Goal: Information Seeking & Learning: Learn about a topic

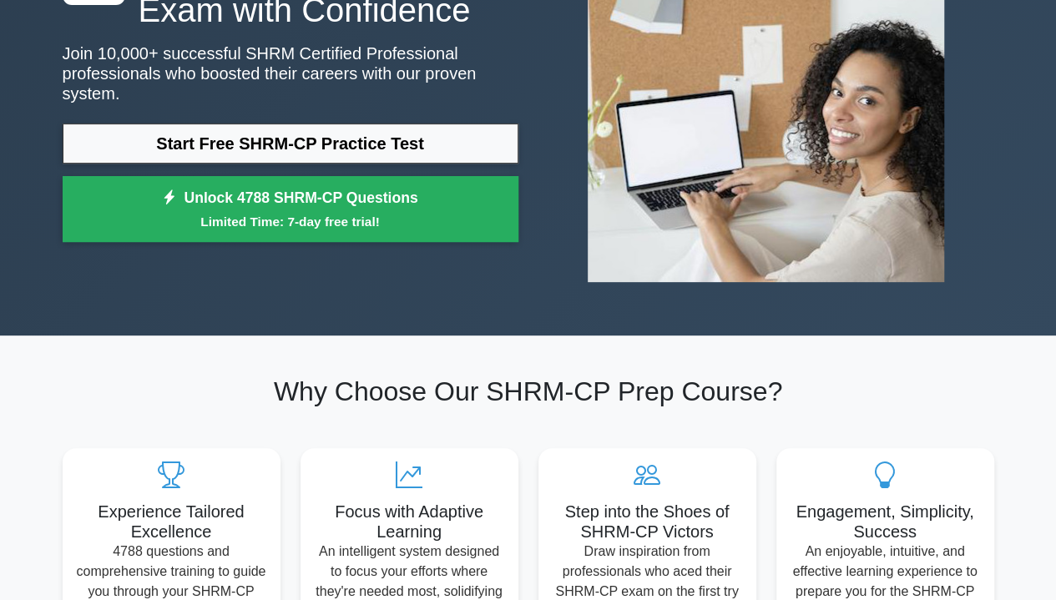
scroll to position [83, 0]
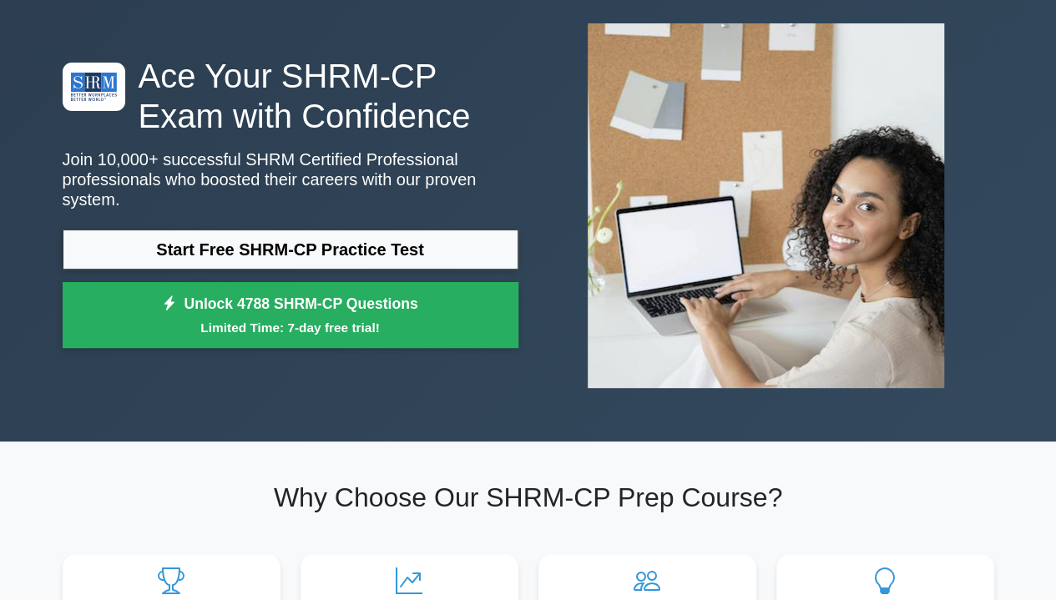
click at [321, 241] on link "Start Free SHRM-CP Practice Test" at bounding box center [291, 250] width 456 height 40
click at [284, 240] on link "Start Free SHRM-CP Practice Test" at bounding box center [291, 250] width 456 height 40
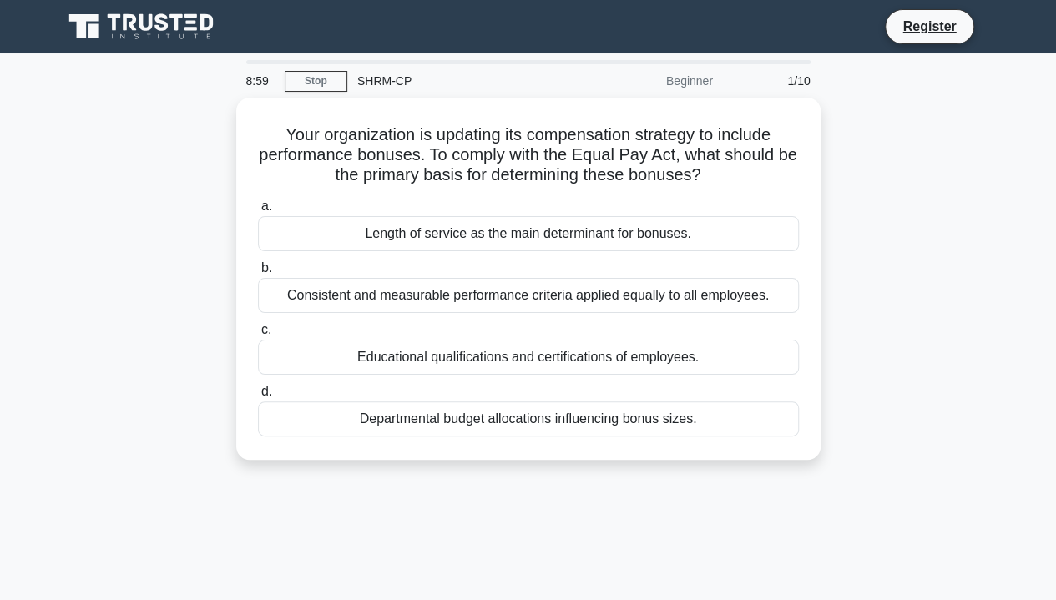
drag, startPoint x: 356, startPoint y: 292, endPoint x: 332, endPoint y: 287, distance: 24.7
click at [332, 287] on div "Consistent and measurable performance criteria applied equally to all employees." at bounding box center [528, 295] width 541 height 35
click at [499, 298] on div "Consistent and measurable performance criteria applied equally to all employees." at bounding box center [528, 295] width 541 height 35
click at [258, 274] on input "b. Consistent and measurable performance criteria applied equally to all employ…" at bounding box center [258, 268] width 0 height 11
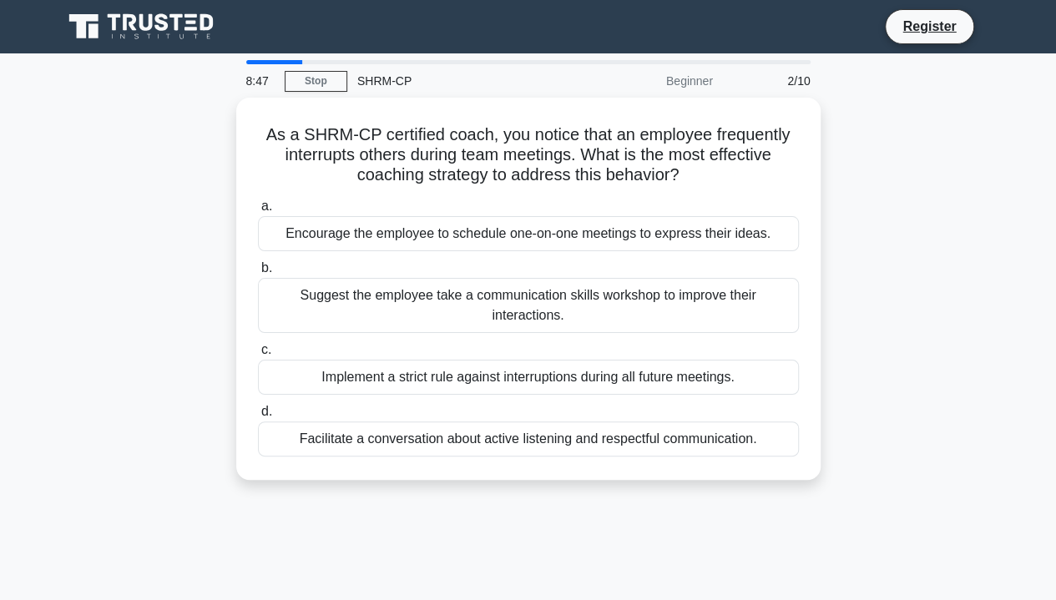
click at [289, 303] on div "Suggest the employee take a communication skills workshop to improve their inte…" at bounding box center [528, 305] width 541 height 55
click at [258, 274] on input "b. Suggest the employee take a communication skills workshop to improve their i…" at bounding box center [258, 268] width 0 height 11
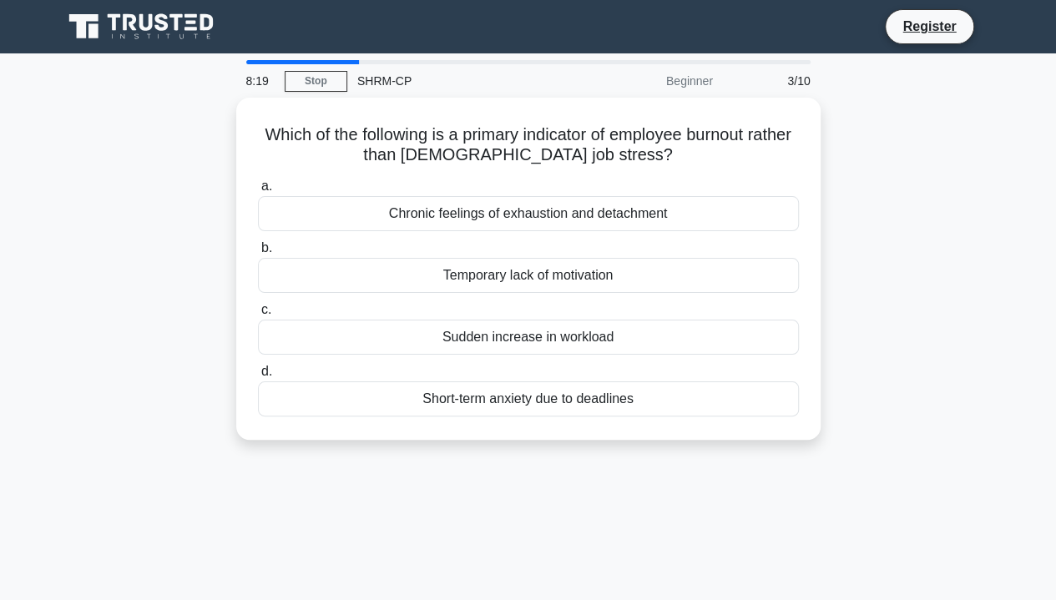
click at [503, 333] on div "Sudden increase in workload" at bounding box center [528, 337] width 541 height 35
click at [258, 315] on input "c. Sudden increase in workload" at bounding box center [258, 310] width 0 height 11
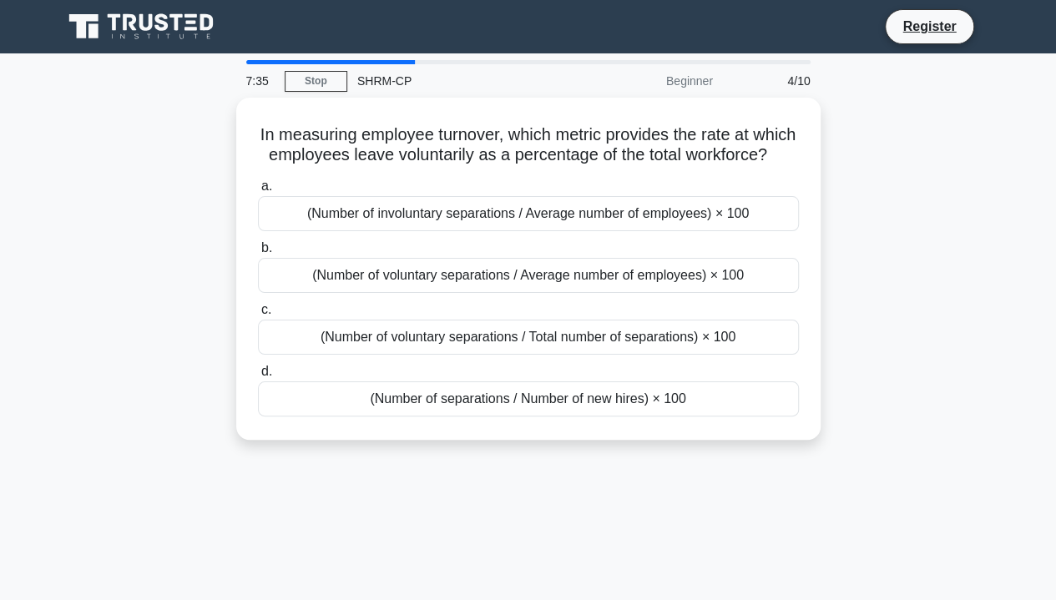
click at [405, 293] on div "(Number of voluntary separations / Average number of employees) × 100" at bounding box center [528, 275] width 541 height 35
click at [258, 254] on input "b. (Number of voluntary separations / Average number of employees) × 100" at bounding box center [258, 248] width 0 height 11
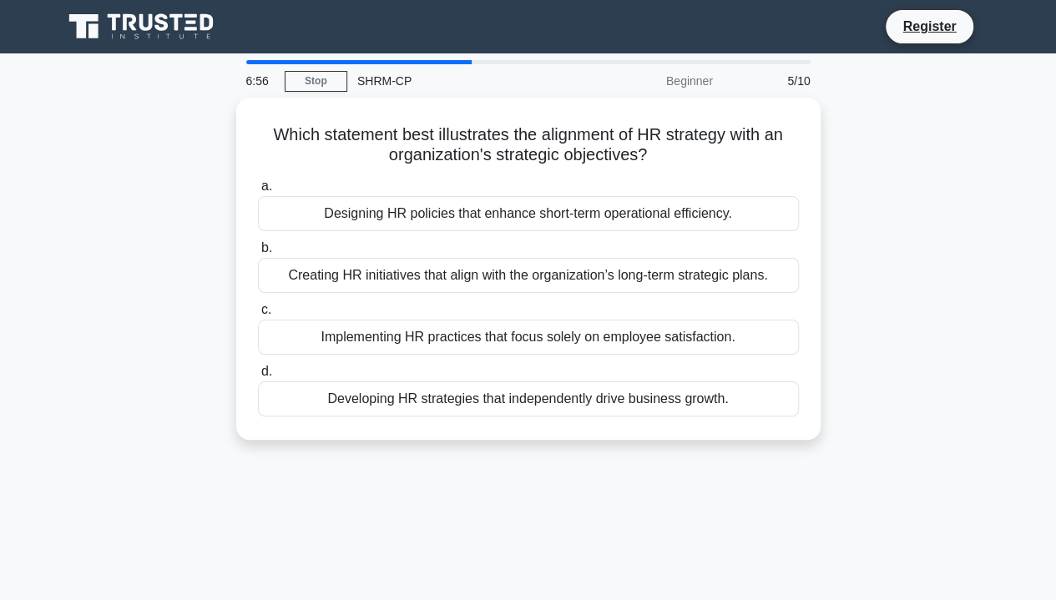
click at [566, 270] on div "Creating HR initiatives that align with the organization’s long-term strategic …" at bounding box center [528, 275] width 541 height 35
click at [258, 254] on input "b. Creating HR initiatives that align with the organization’s long-term strateg…" at bounding box center [258, 248] width 0 height 11
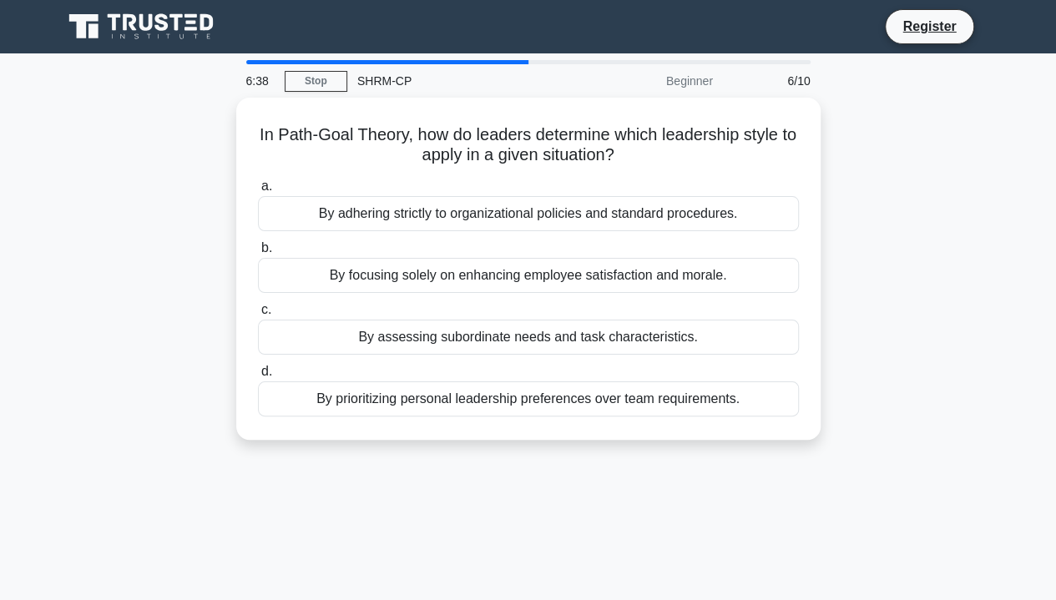
click at [414, 223] on div "By adhering strictly to organizational policies and standard procedures." at bounding box center [528, 213] width 541 height 35
click at [258, 192] on input "a. By adhering strictly to organizational policies and standard procedures." at bounding box center [258, 186] width 0 height 11
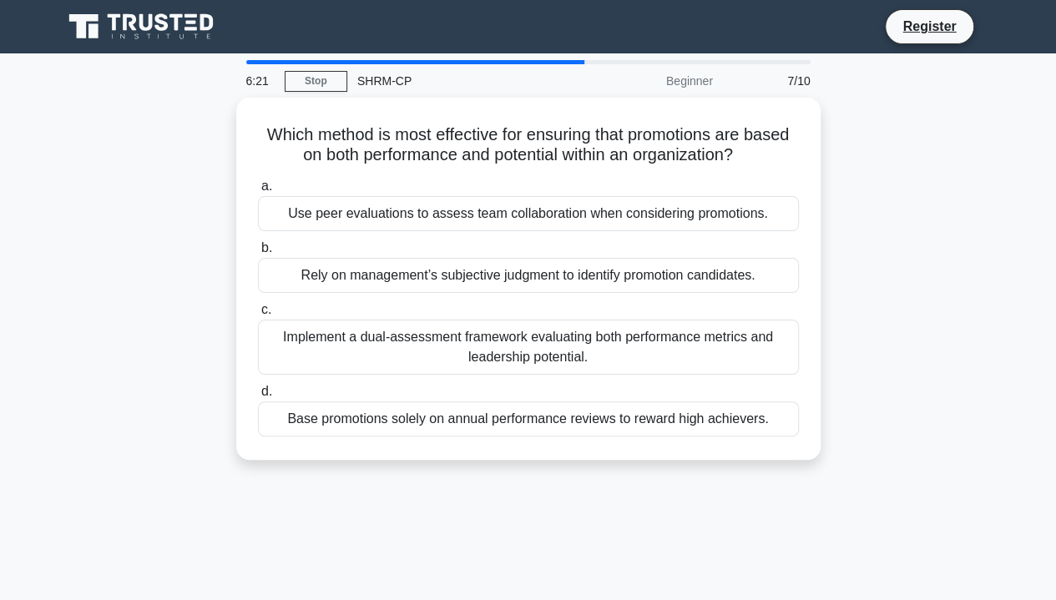
click at [416, 341] on div "Implement a dual-assessment framework evaluating both performance metrics and l…" at bounding box center [528, 347] width 541 height 55
click at [258, 315] on input "c. Implement a dual-assessment framework evaluating both performance metrics an…" at bounding box center [258, 310] width 0 height 11
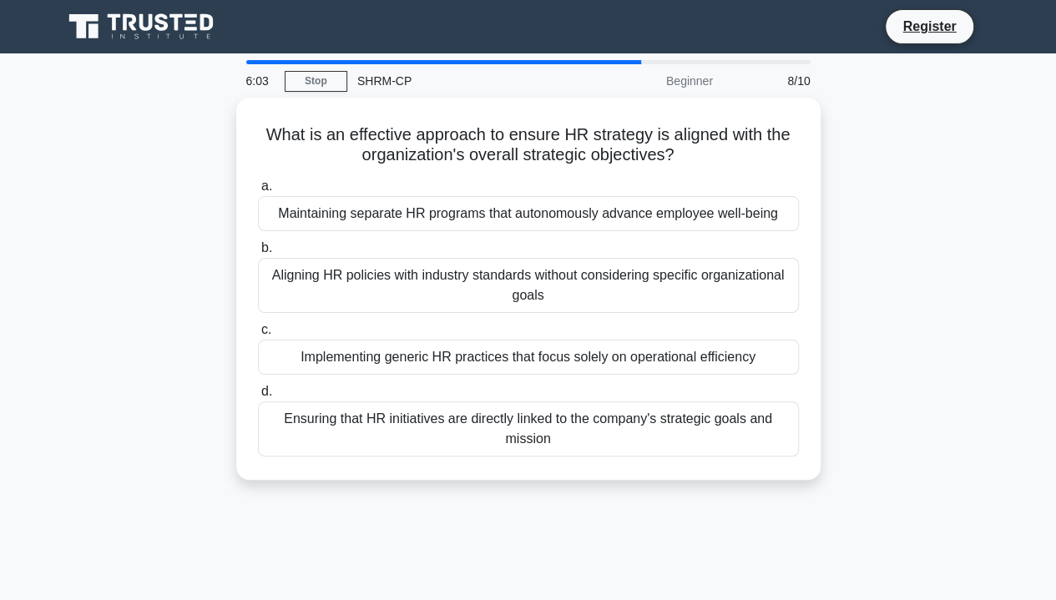
click at [359, 419] on div "Ensuring that HR initiatives are directly linked to the company's strategic goa…" at bounding box center [528, 428] width 541 height 55
click at [258, 397] on input "d. Ensuring that HR initiatives are directly linked to the company's strategic …" at bounding box center [258, 391] width 0 height 11
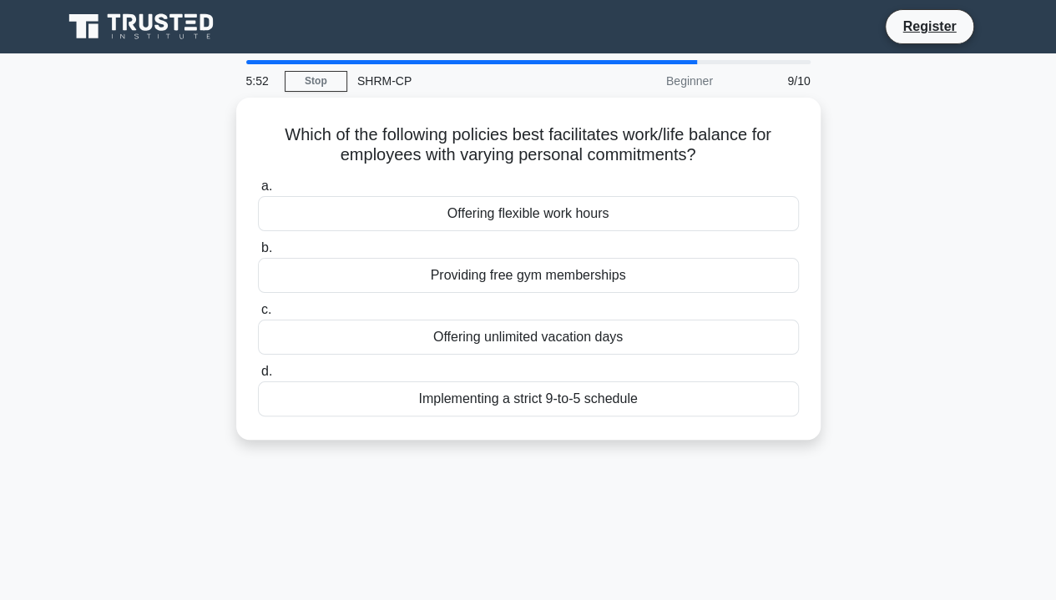
click at [489, 221] on div "Offering flexible work hours" at bounding box center [528, 213] width 541 height 35
click at [258, 192] on input "a. Offering flexible work hours" at bounding box center [258, 186] width 0 height 11
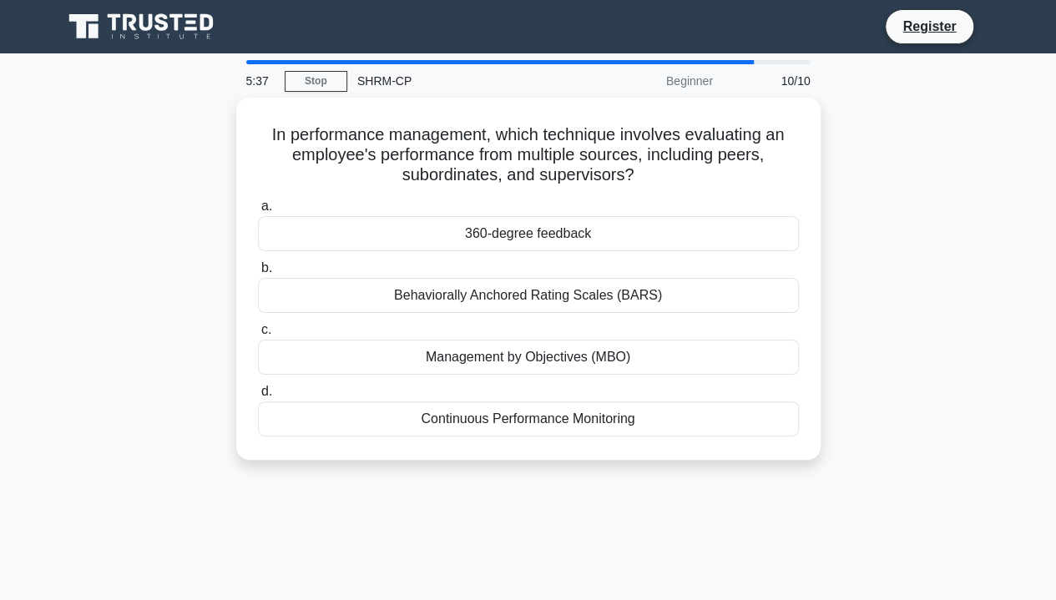
click at [496, 244] on div "360-degree feedback" at bounding box center [528, 233] width 541 height 35
click at [258, 212] on input "a. 360-degree feedback" at bounding box center [258, 206] width 0 height 11
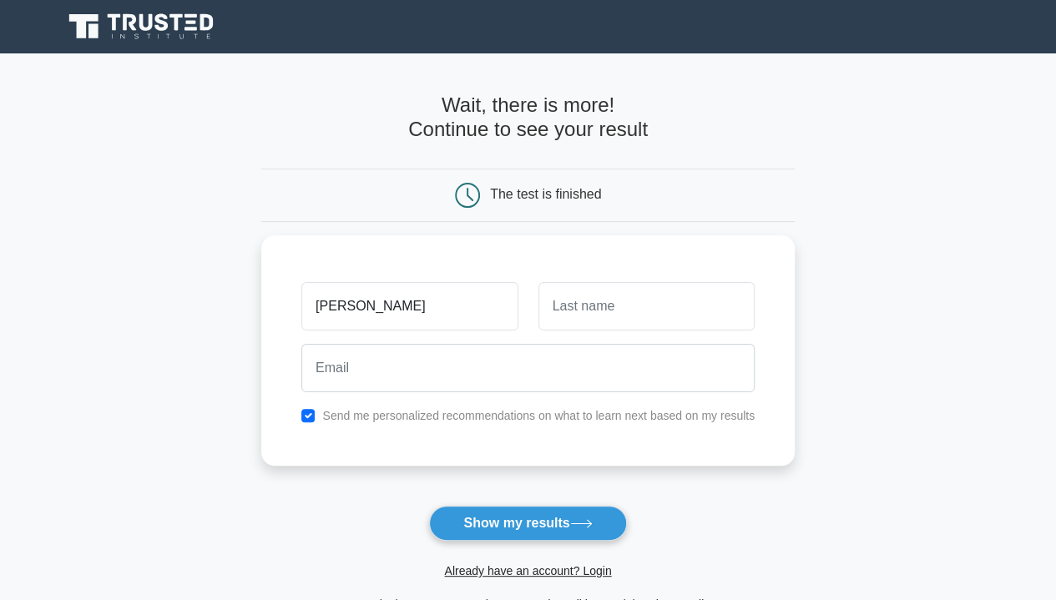
type input "[PERSON_NAME]"
click at [583, 311] on input "text" at bounding box center [646, 306] width 216 height 48
type input "Jones"
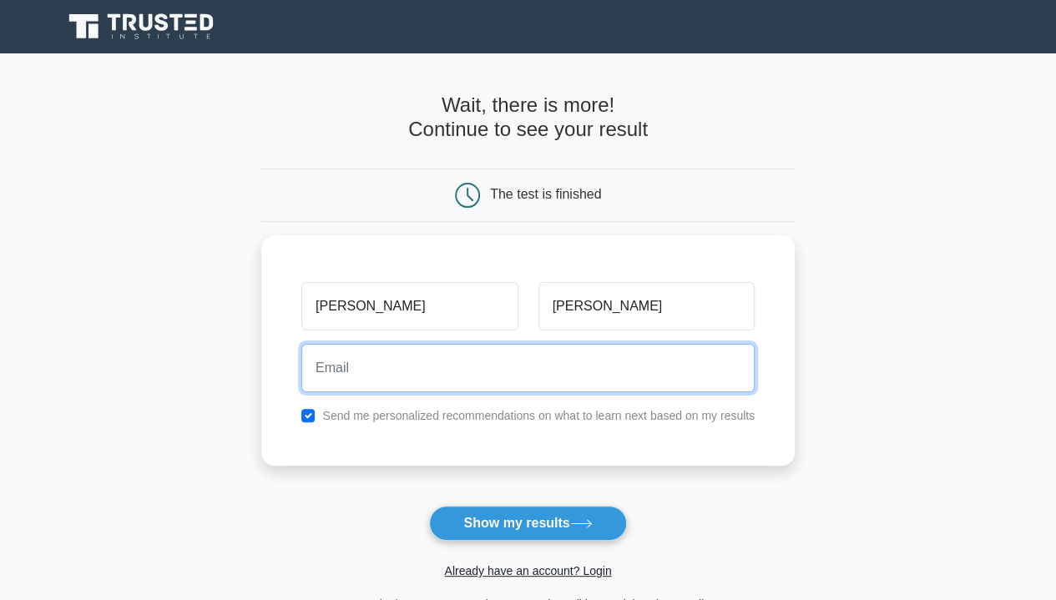
click at [576, 369] on input "email" at bounding box center [527, 368] width 453 height 48
type input "jones5148@yahoo.com"
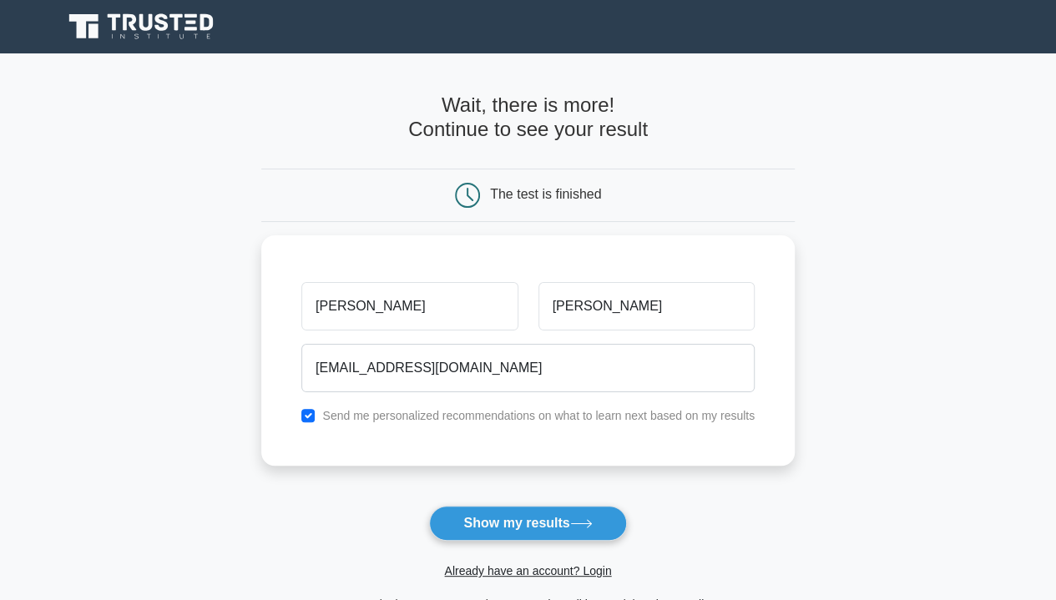
click at [521, 527] on button "Show my results" at bounding box center [527, 523] width 197 height 35
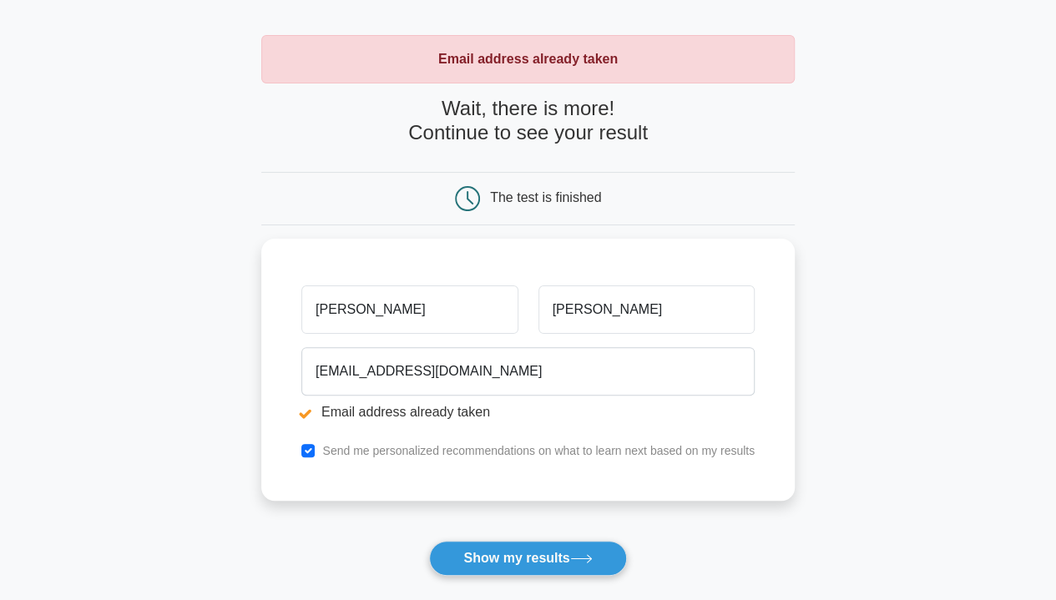
scroll to position [83, 0]
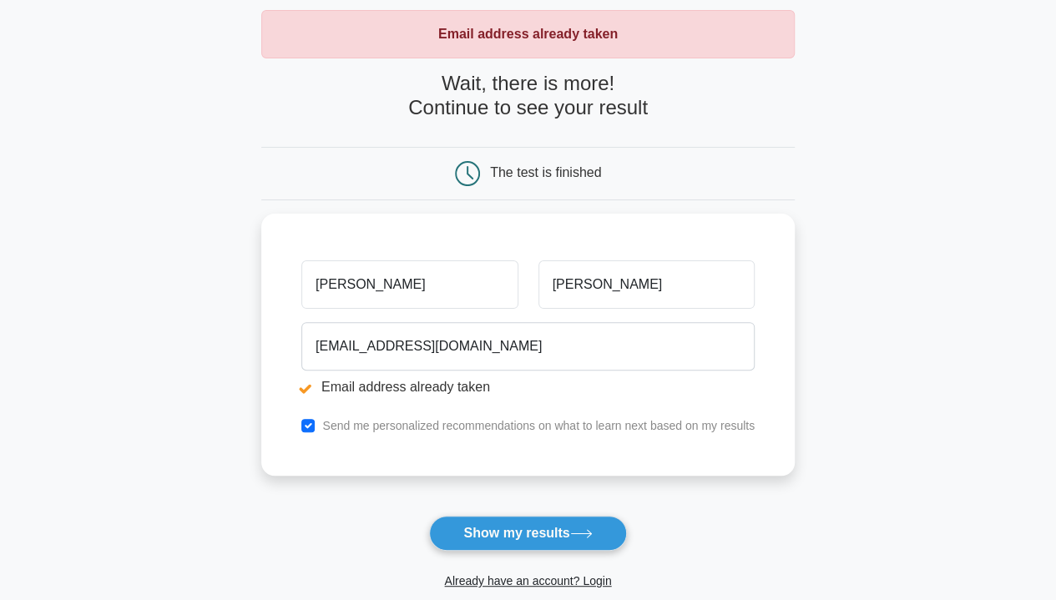
click at [476, 582] on link "Already have an account? Login" at bounding box center [527, 580] width 167 height 13
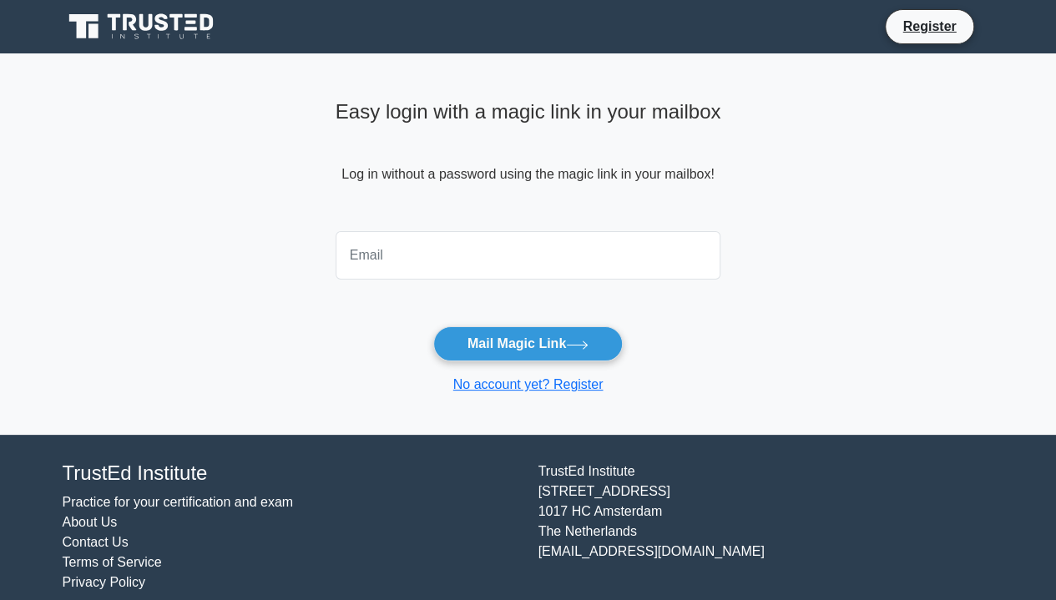
click at [421, 260] on input "email" at bounding box center [528, 255] width 386 height 48
type input "jones5148@yahoo.com"
click at [477, 343] on button "Mail Magic Link" at bounding box center [527, 343] width 189 height 35
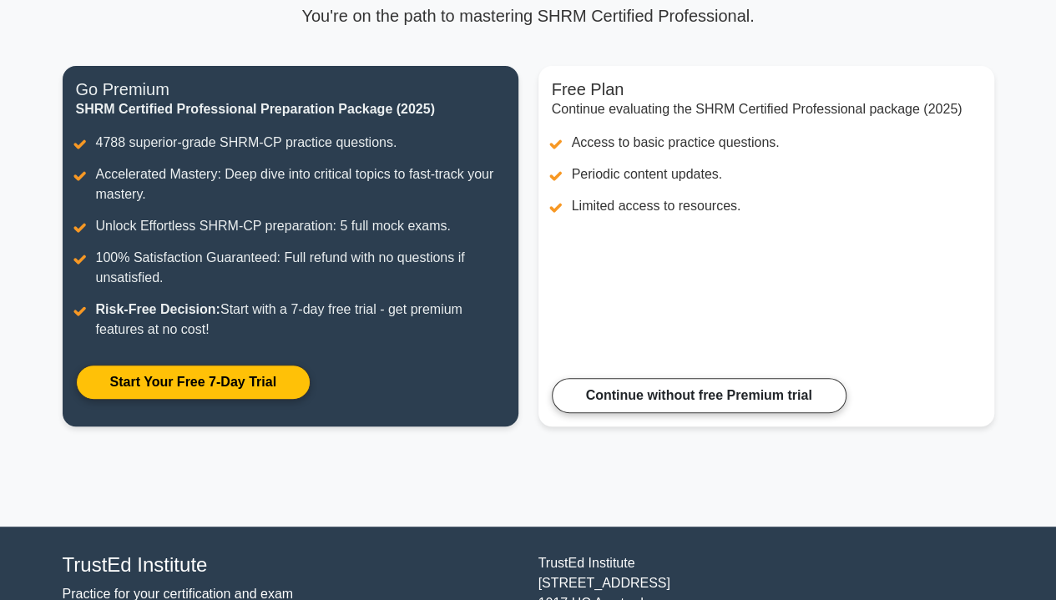
scroll to position [167, 0]
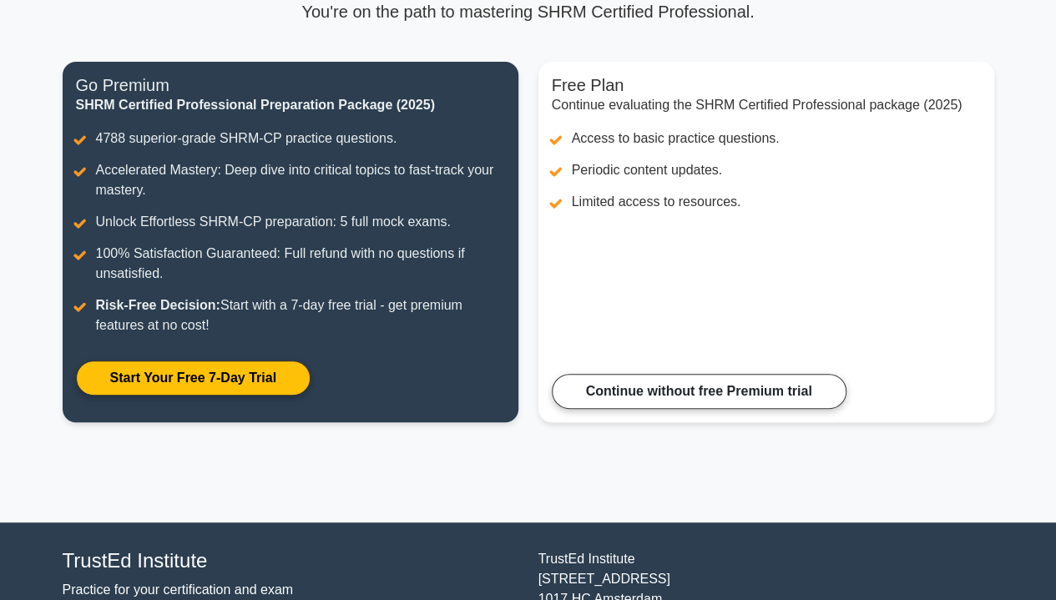
click at [644, 392] on link "Continue without free Premium trial" at bounding box center [699, 391] width 295 height 35
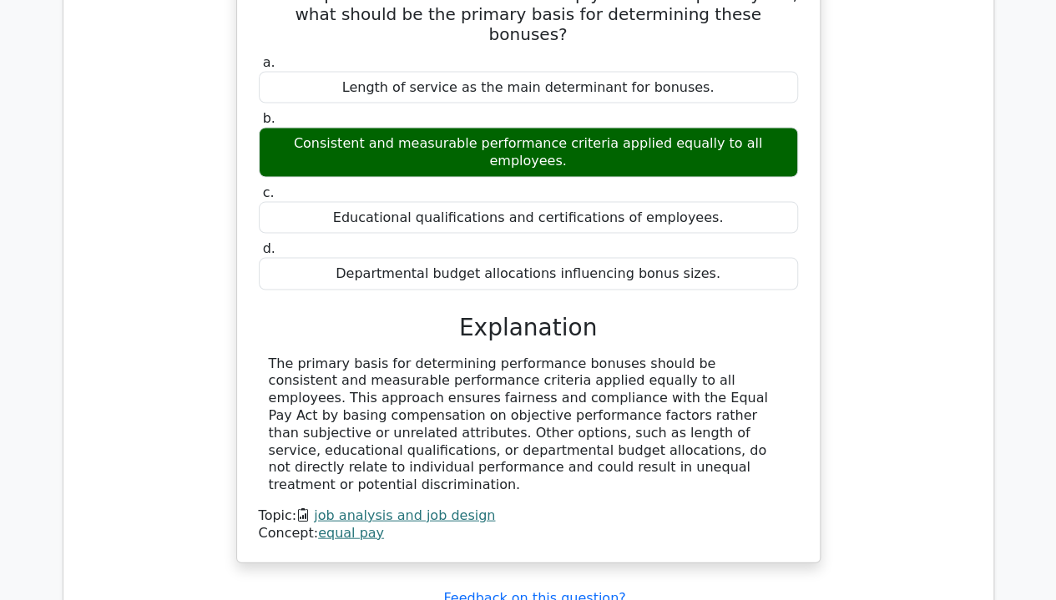
scroll to position [1669, 0]
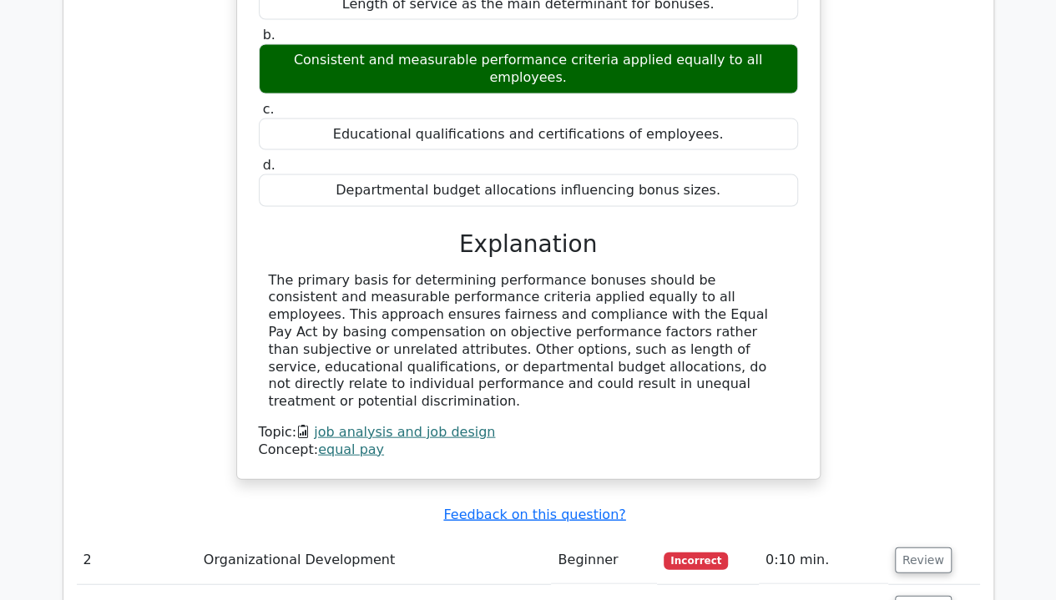
click at [346, 537] on td "Organizational Development" at bounding box center [374, 561] width 355 height 48
click at [915, 547] on button "Review" at bounding box center [923, 560] width 57 height 26
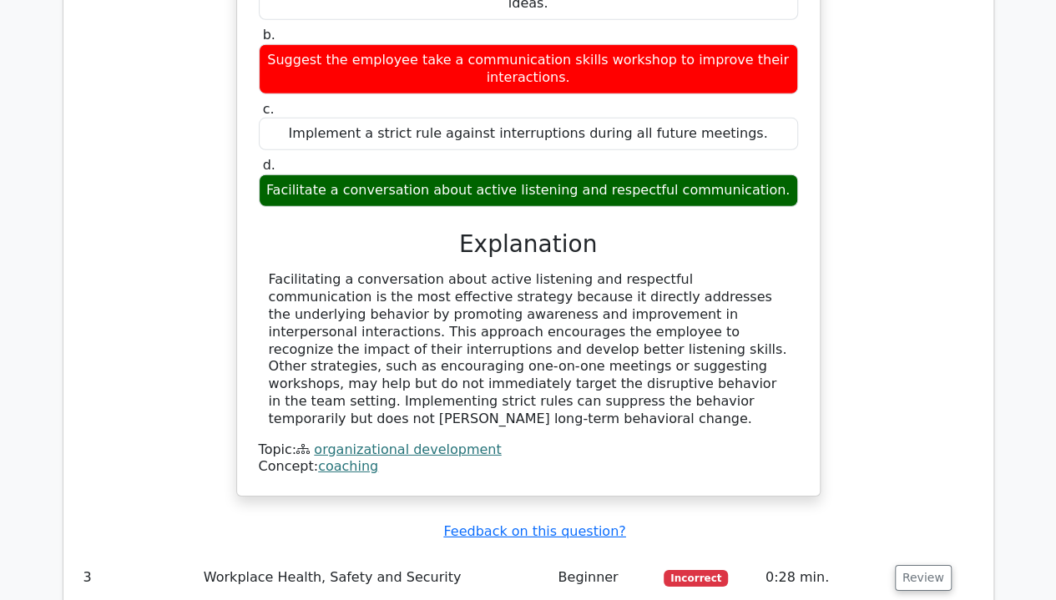
scroll to position [2420, 0]
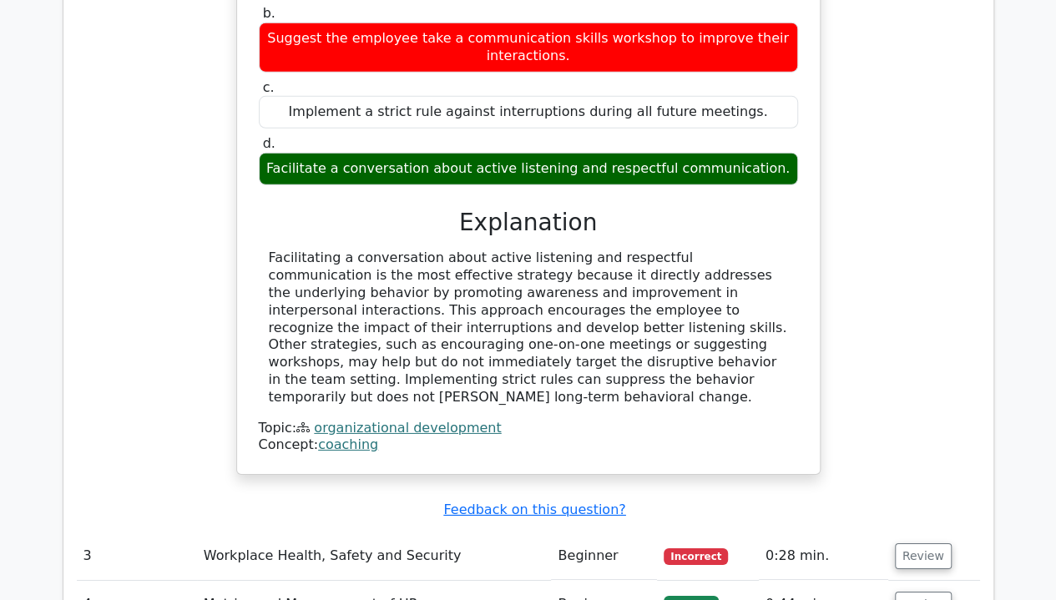
click at [916, 543] on button "Review" at bounding box center [923, 556] width 57 height 26
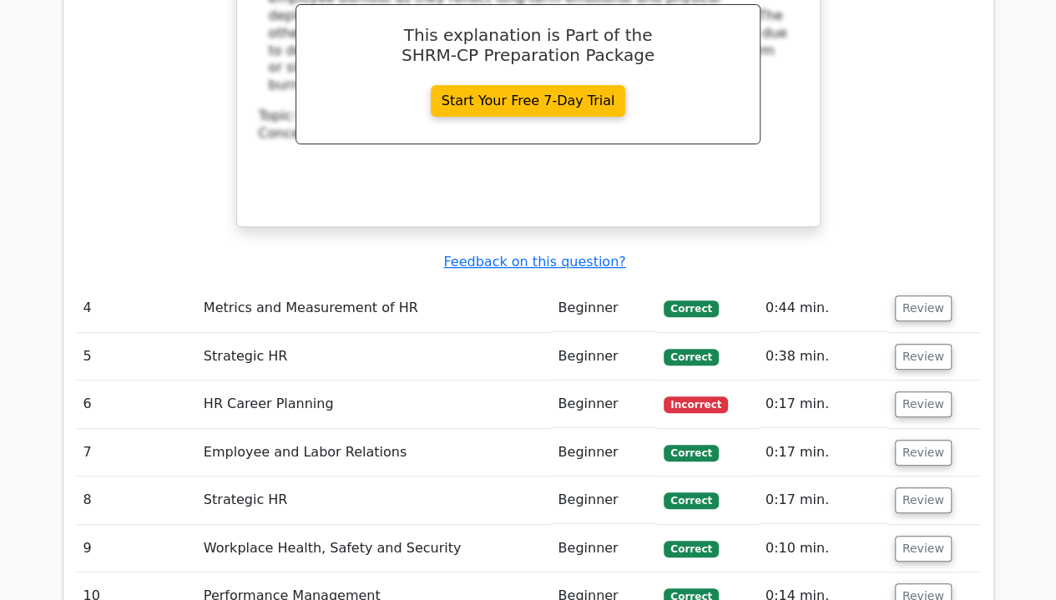
scroll to position [3255, 0]
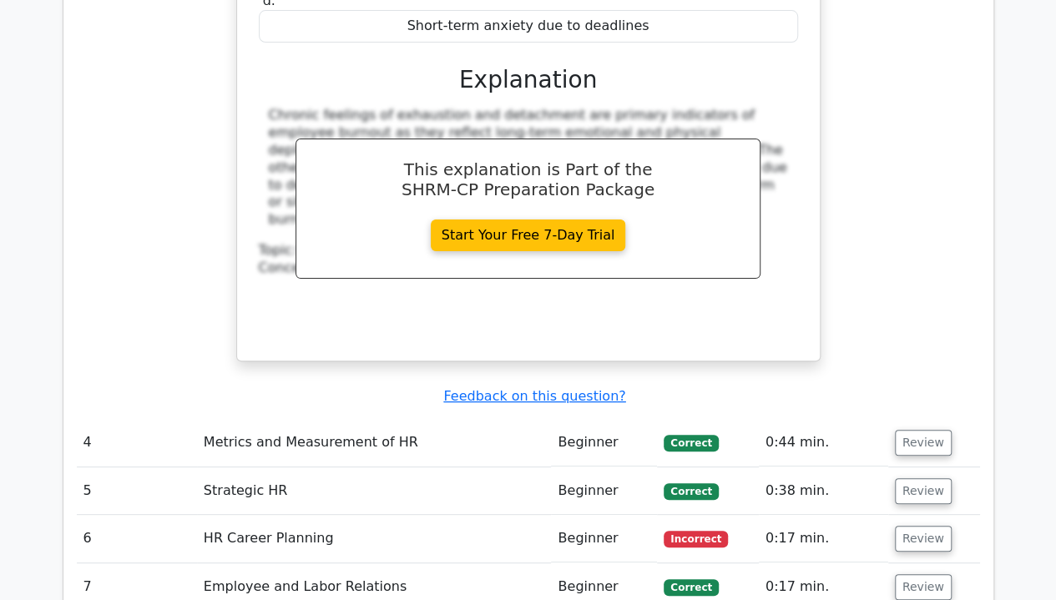
click at [905, 526] on button "Review" at bounding box center [923, 539] width 57 height 26
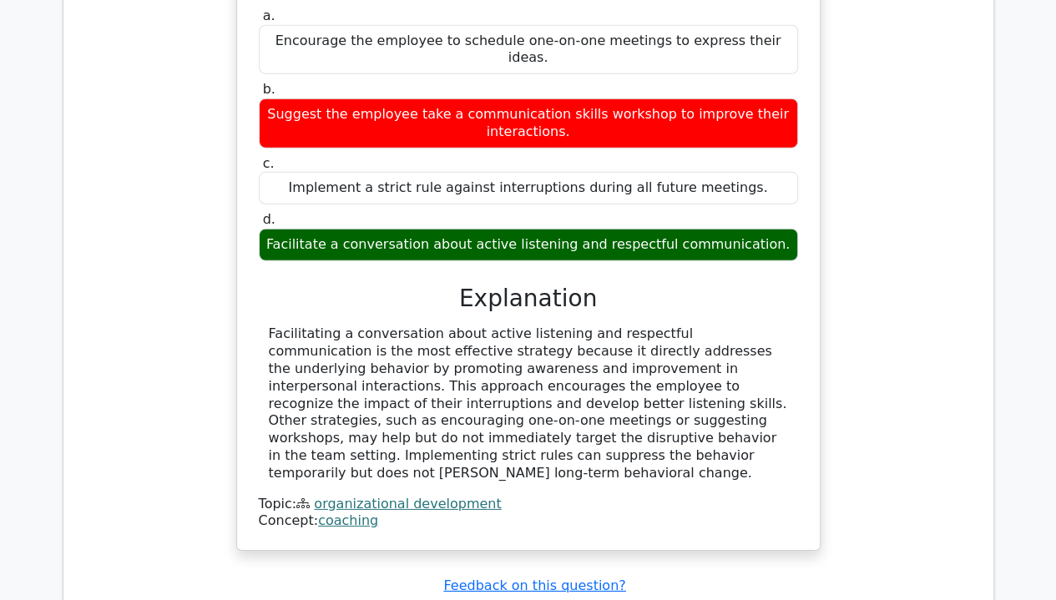
scroll to position [2337, 0]
